Goal: Check status: Check status

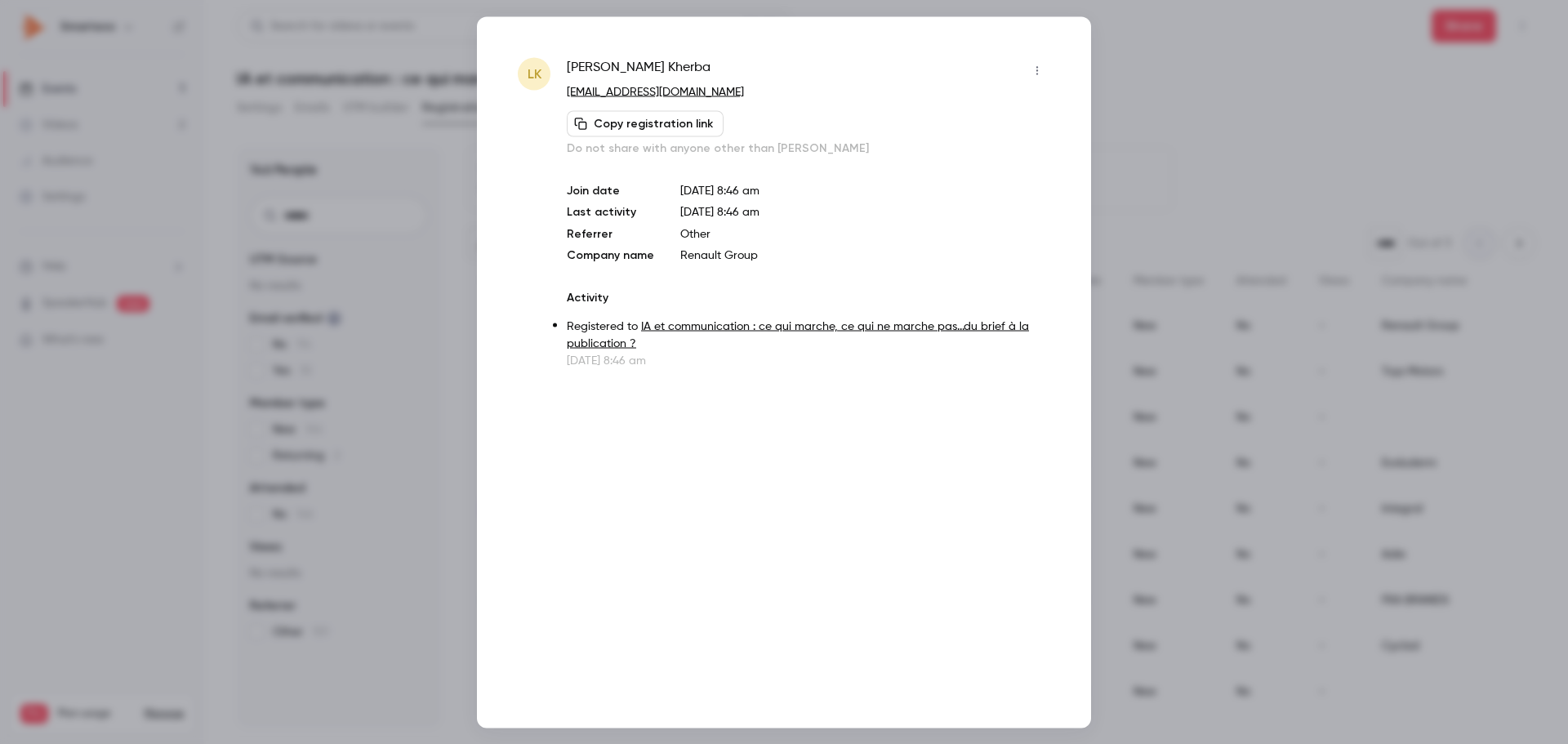
click at [1112, 58] on div at bounding box center [784, 372] width 1568 height 744
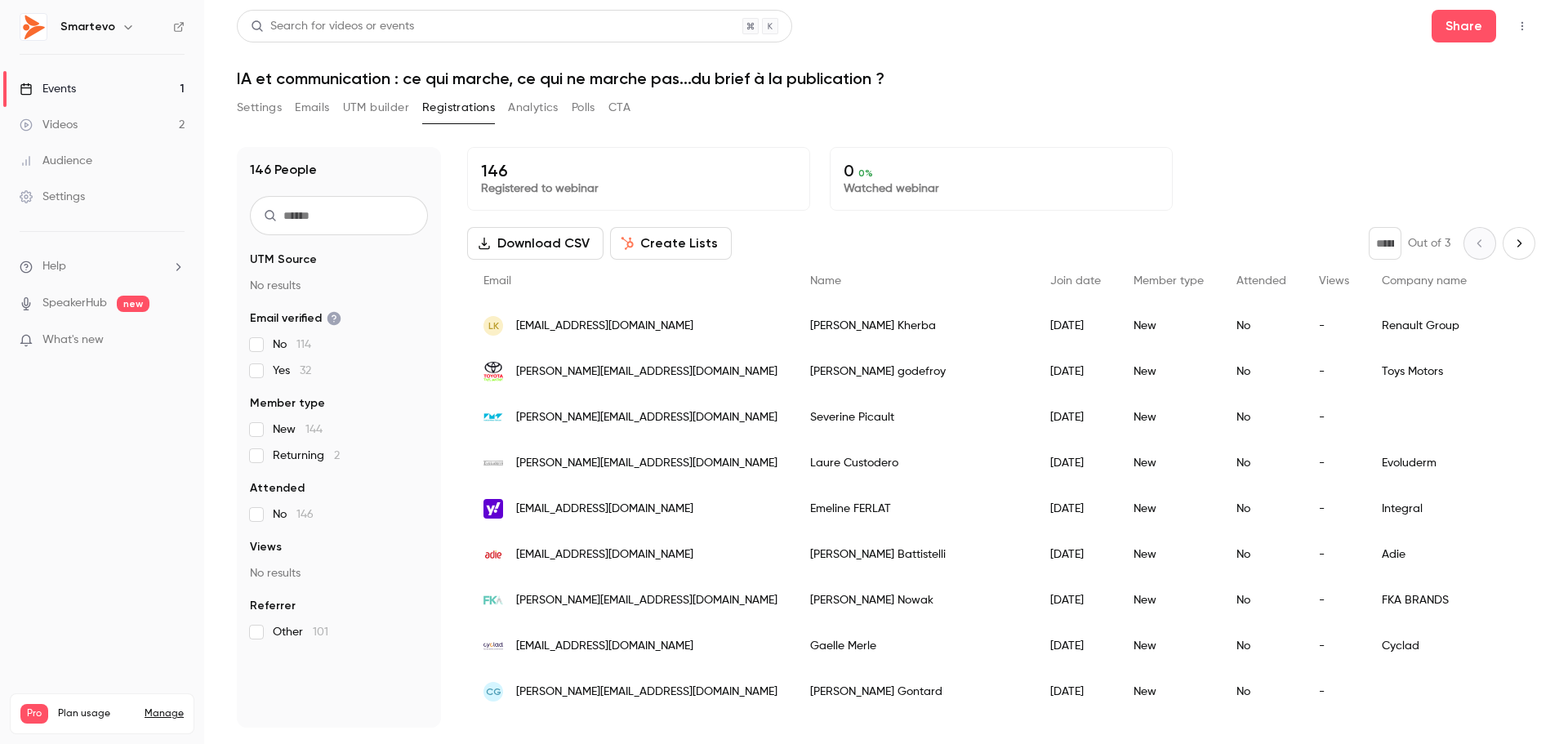
click at [113, 90] on link "Events 1" at bounding box center [102, 89] width 204 height 36
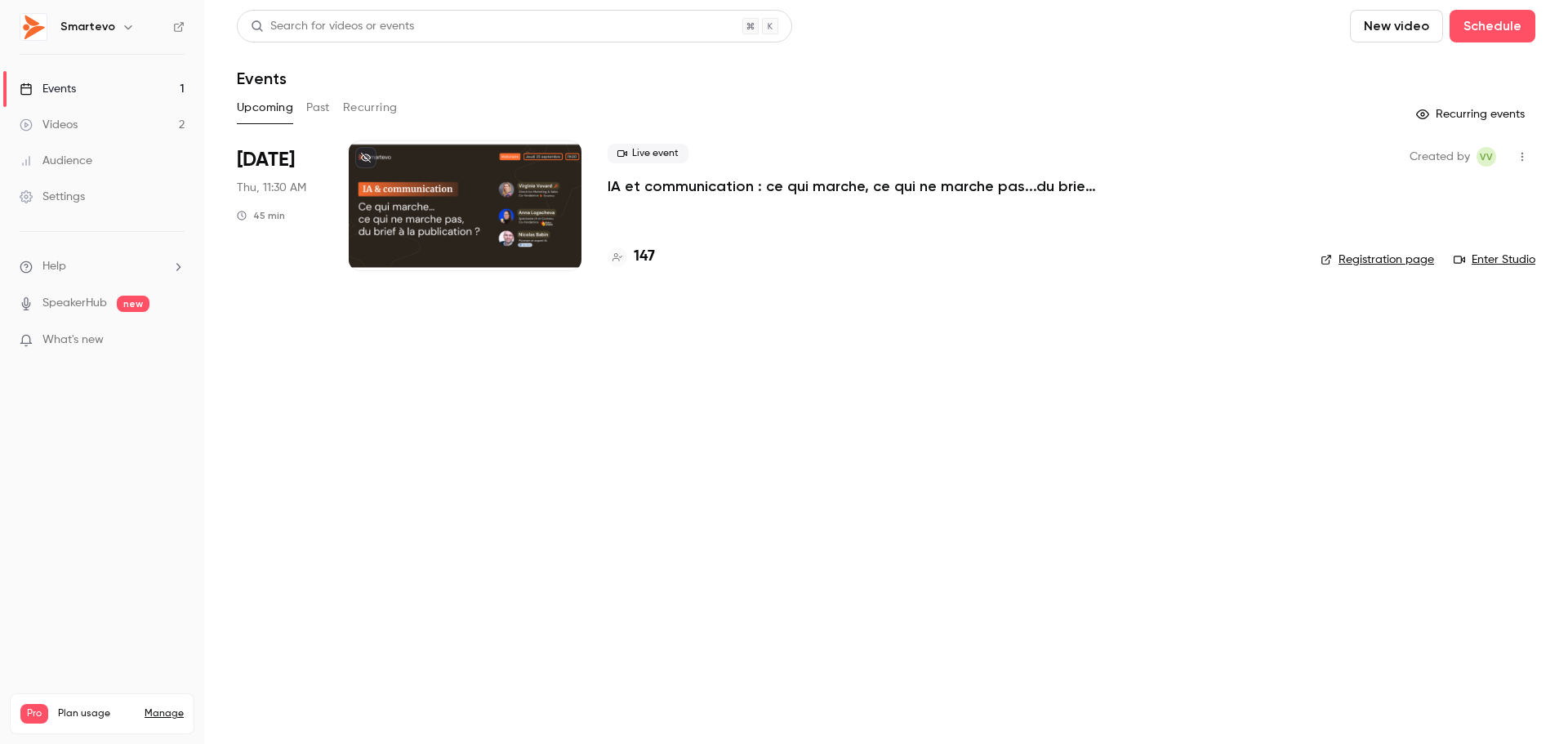
click at [548, 196] on div at bounding box center [465, 206] width 233 height 130
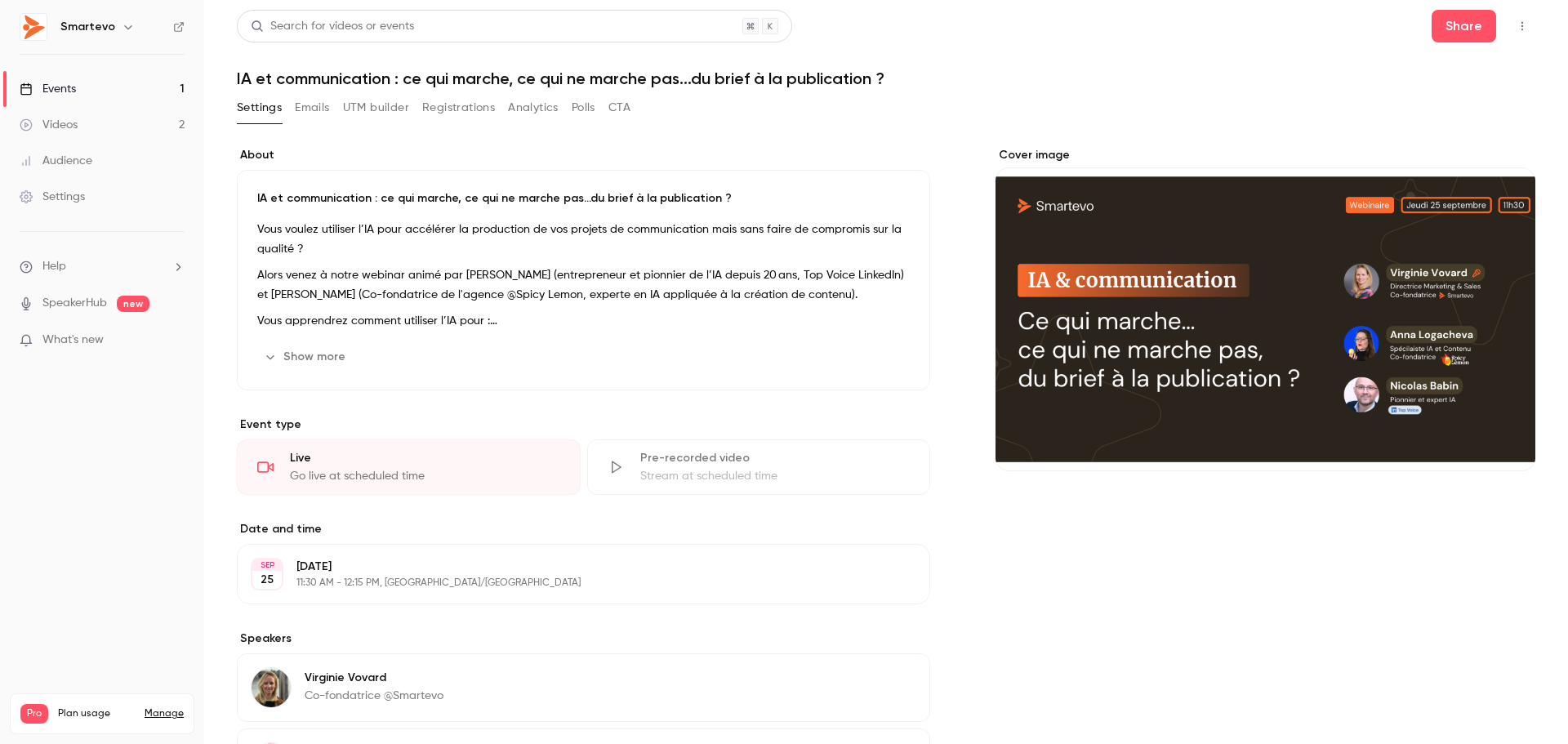
click at [450, 105] on button "Registrations" at bounding box center [459, 107] width 73 height 26
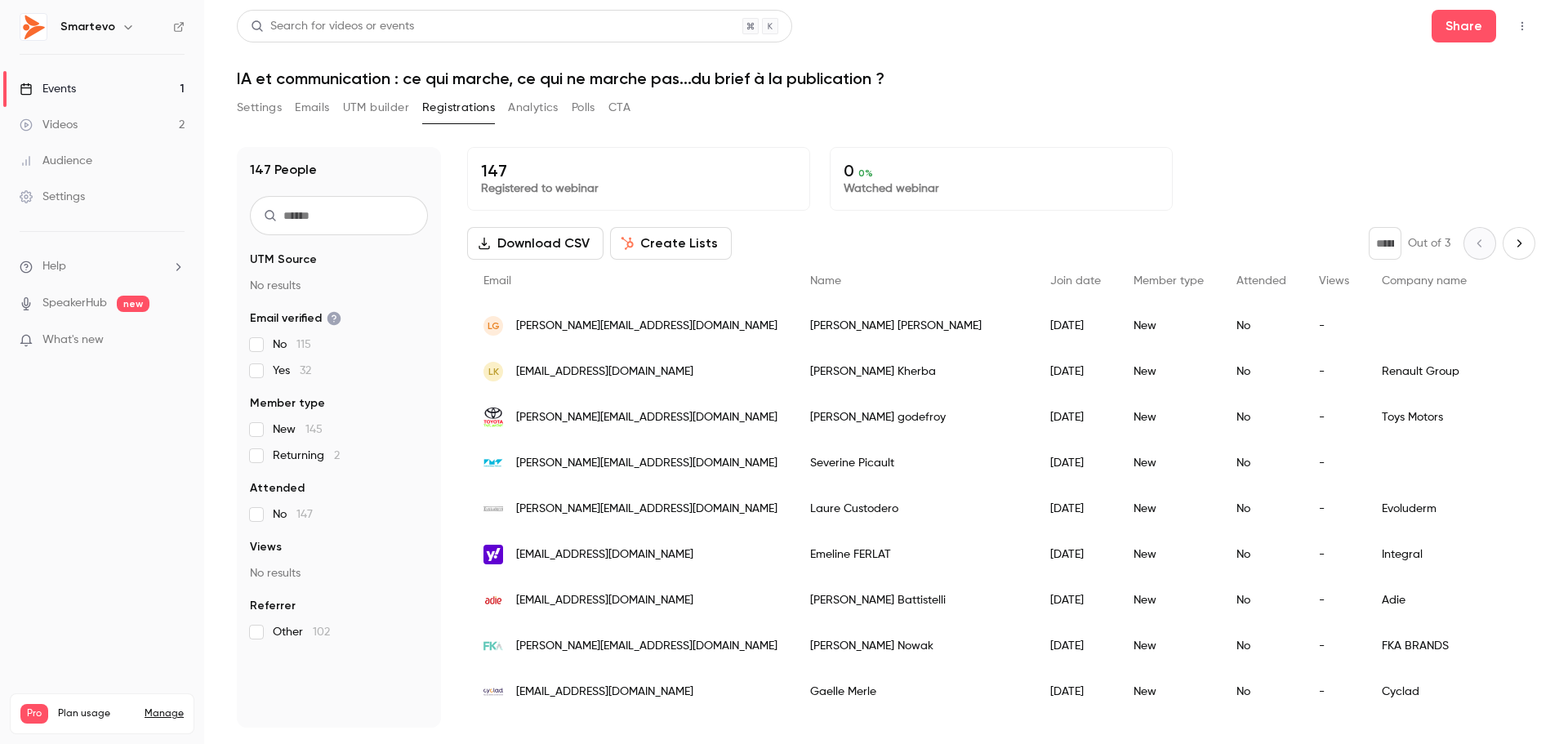
click at [1194, 172] on div "147 Registered to webinar 0 0 % Watched webinar" at bounding box center [1001, 178] width 1068 height 64
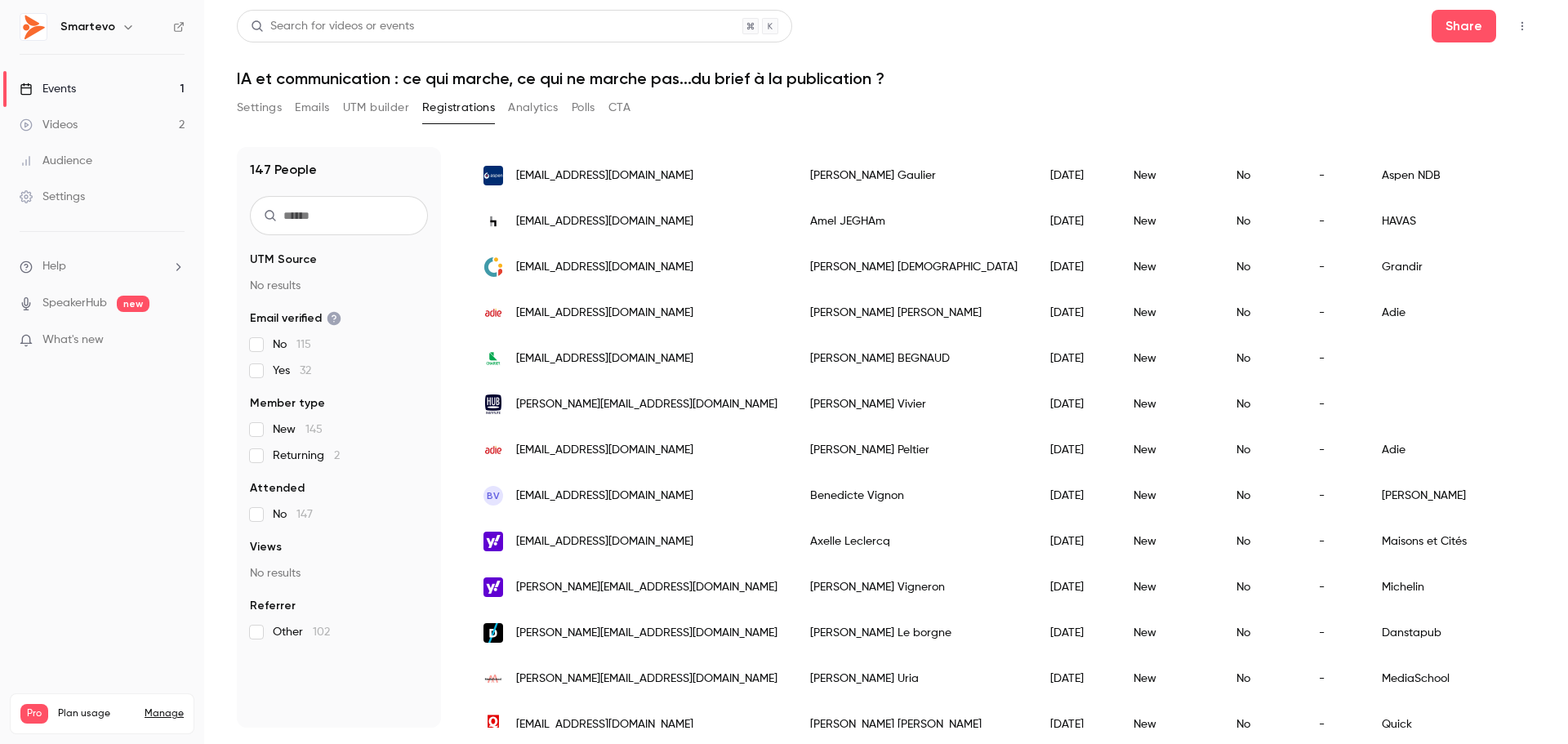
scroll to position [734, 0]
